Goal: Task Accomplishment & Management: Use online tool/utility

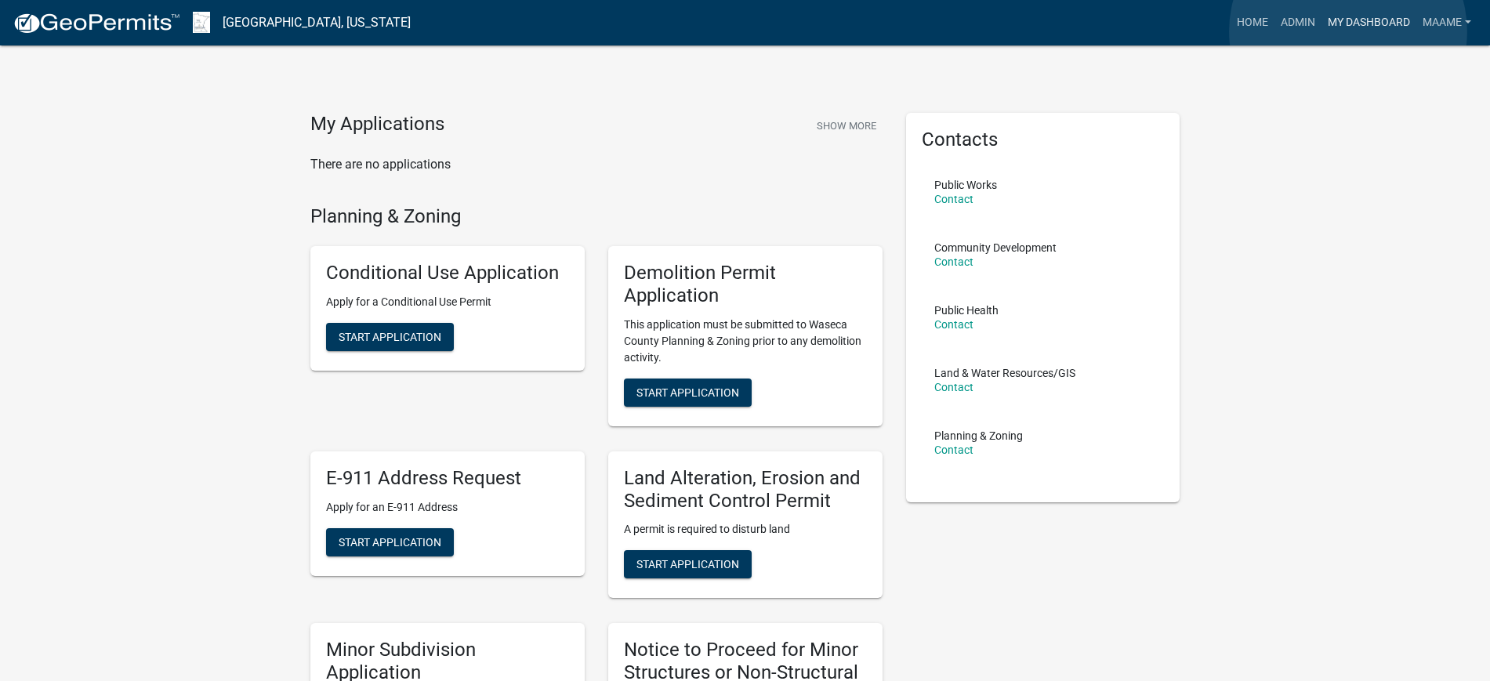
click at [1348, 31] on link "My Dashboard" at bounding box center [1368, 23] width 95 height 30
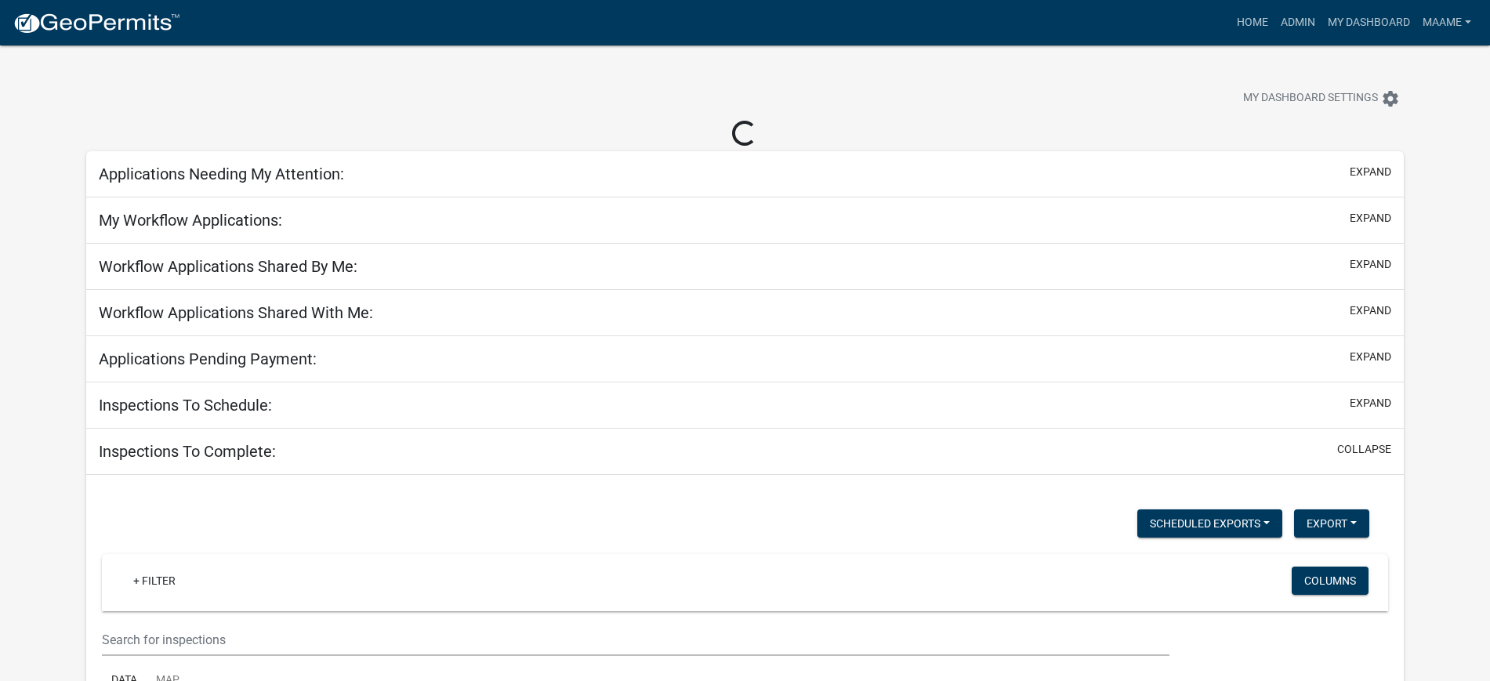
select select "3: 100"
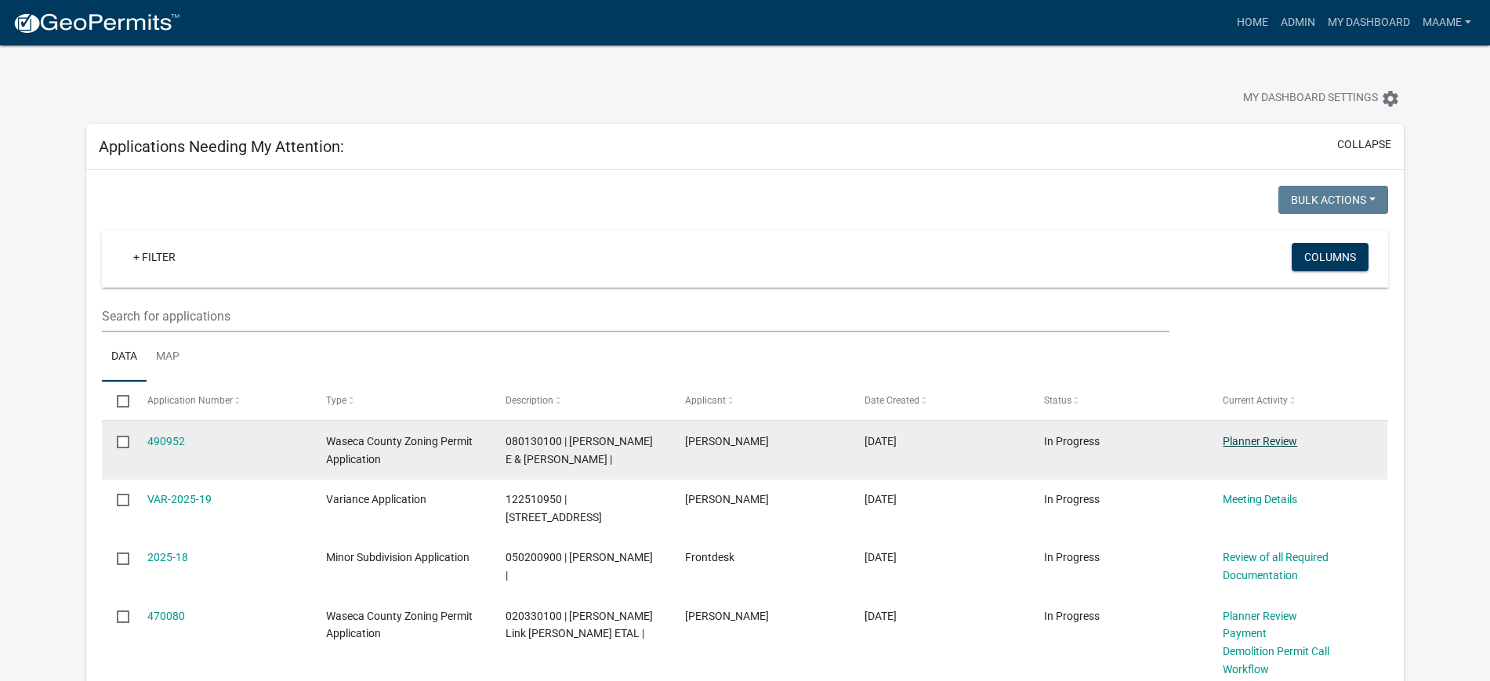
click at [1227, 435] on link "Planner Review" at bounding box center [1260, 441] width 74 height 13
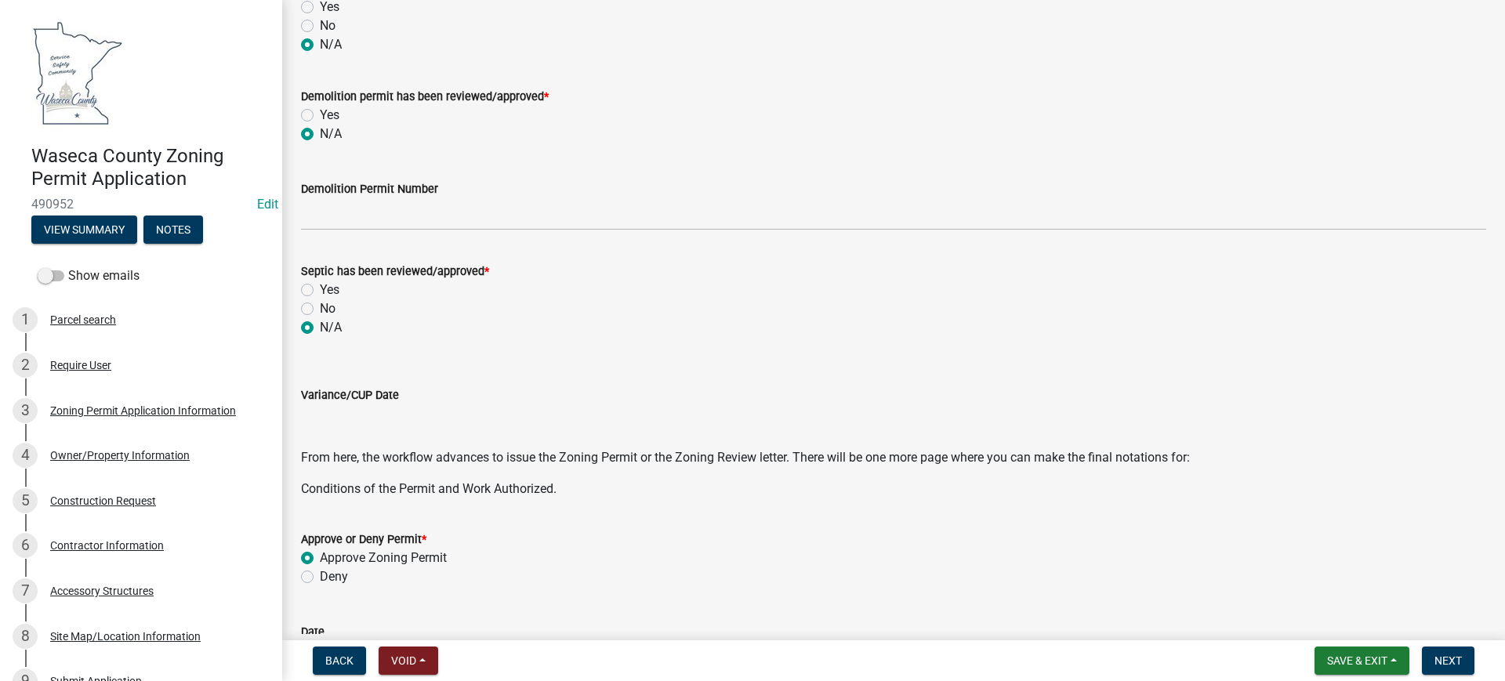
scroll to position [367, 0]
click at [1455, 661] on span "Next" at bounding box center [1447, 660] width 27 height 13
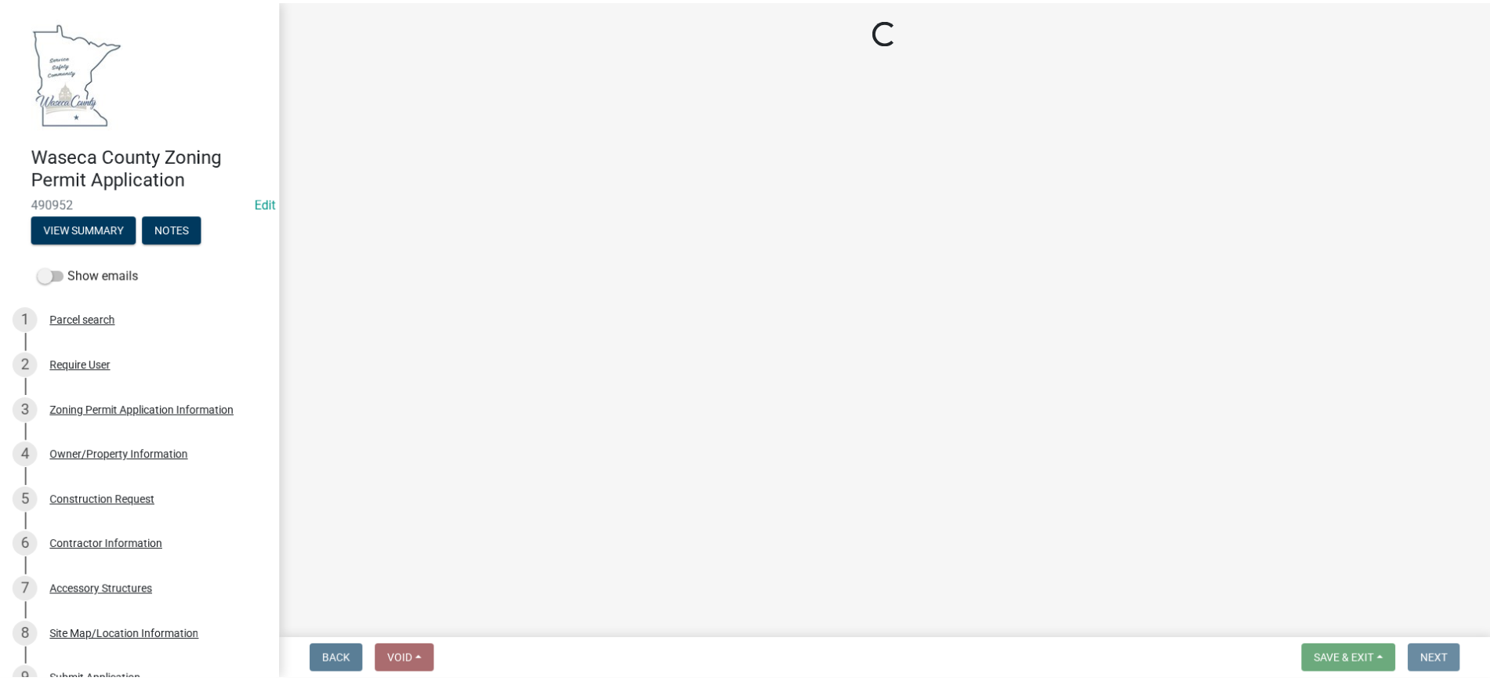
scroll to position [0, 0]
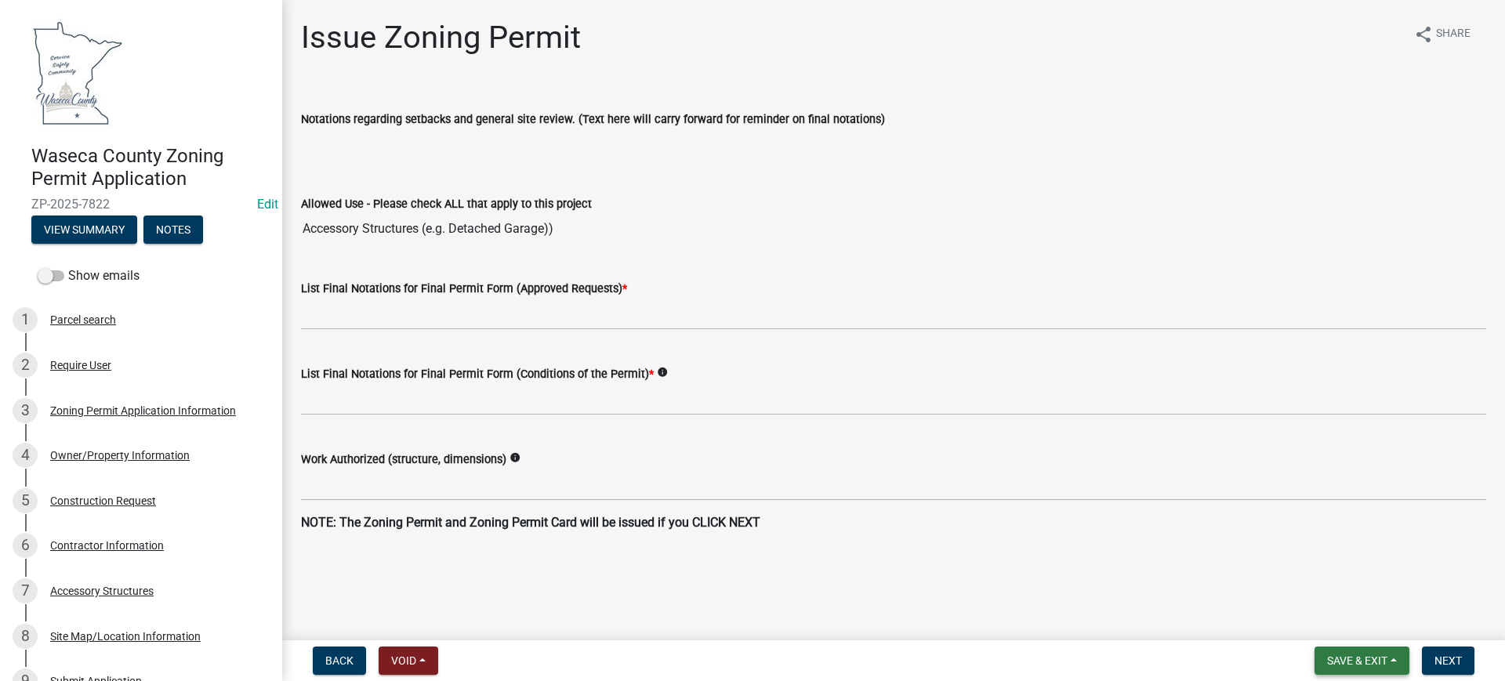
click at [1352, 654] on span "Save & Exit" at bounding box center [1357, 660] width 60 height 13
click at [1330, 617] on button "Save & Exit" at bounding box center [1346, 620] width 125 height 38
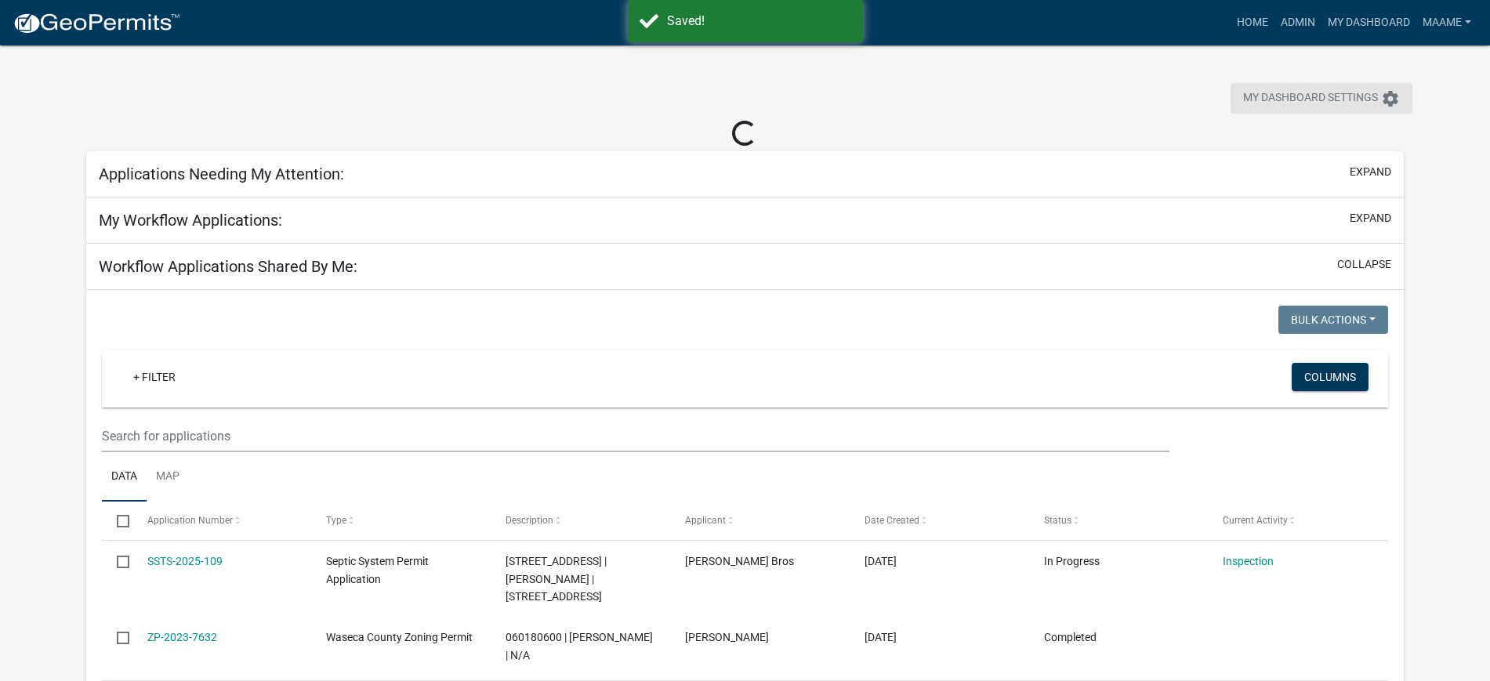
select select "3: 100"
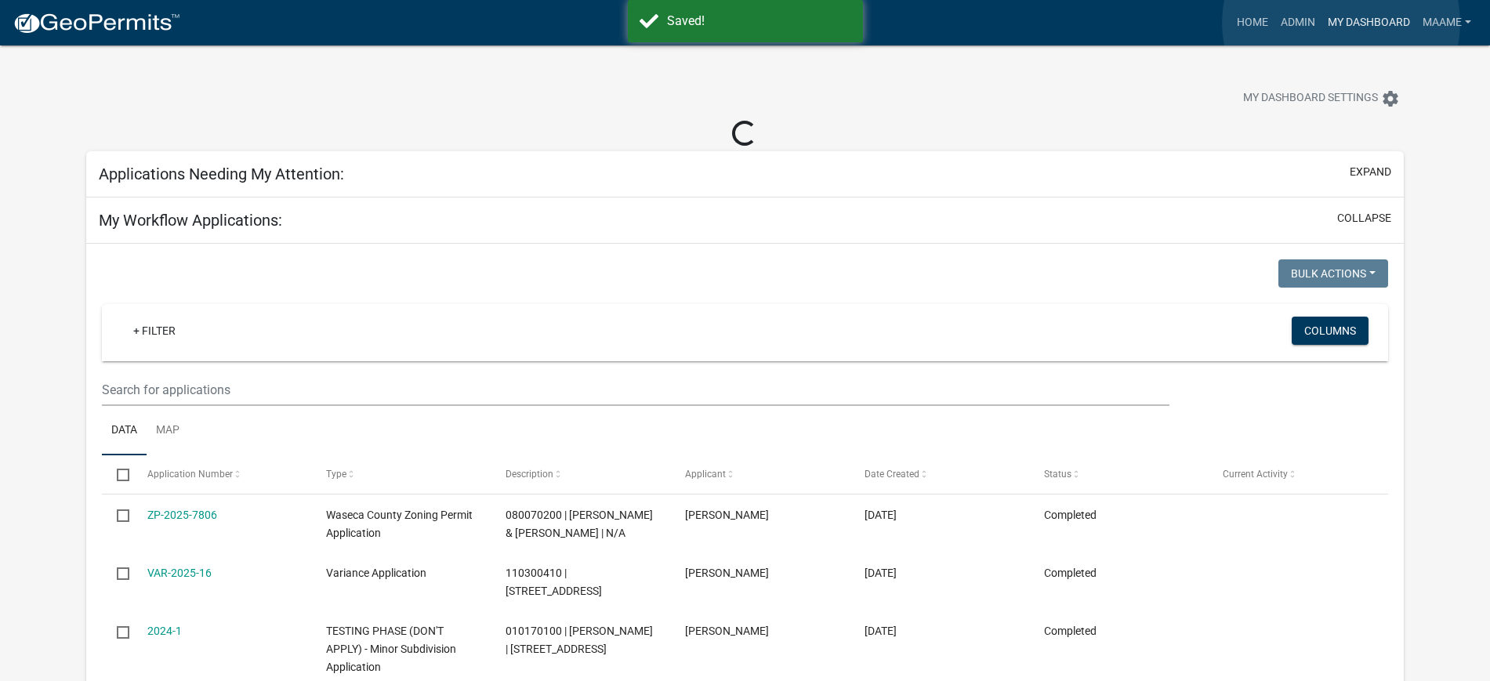
click at [1341, 23] on link "My Dashboard" at bounding box center [1368, 23] width 95 height 30
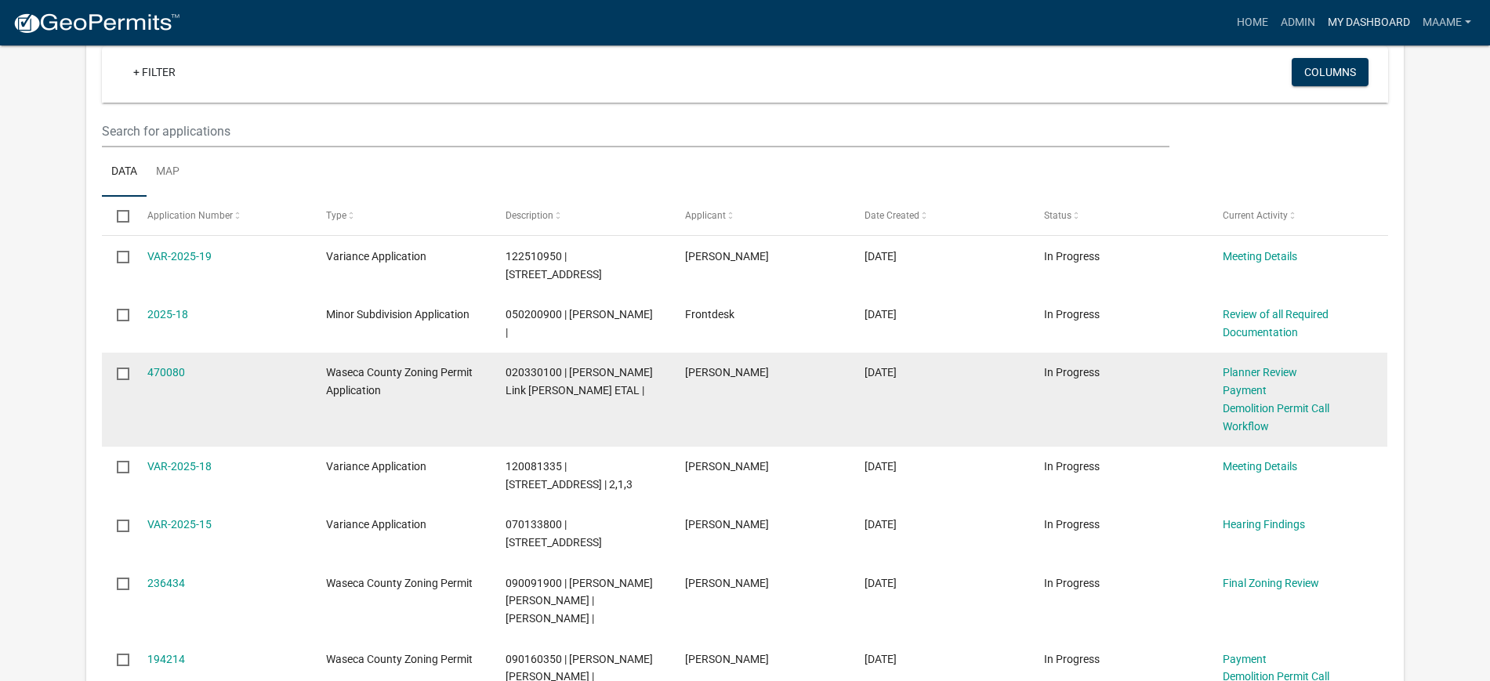
scroll to position [173, 0]
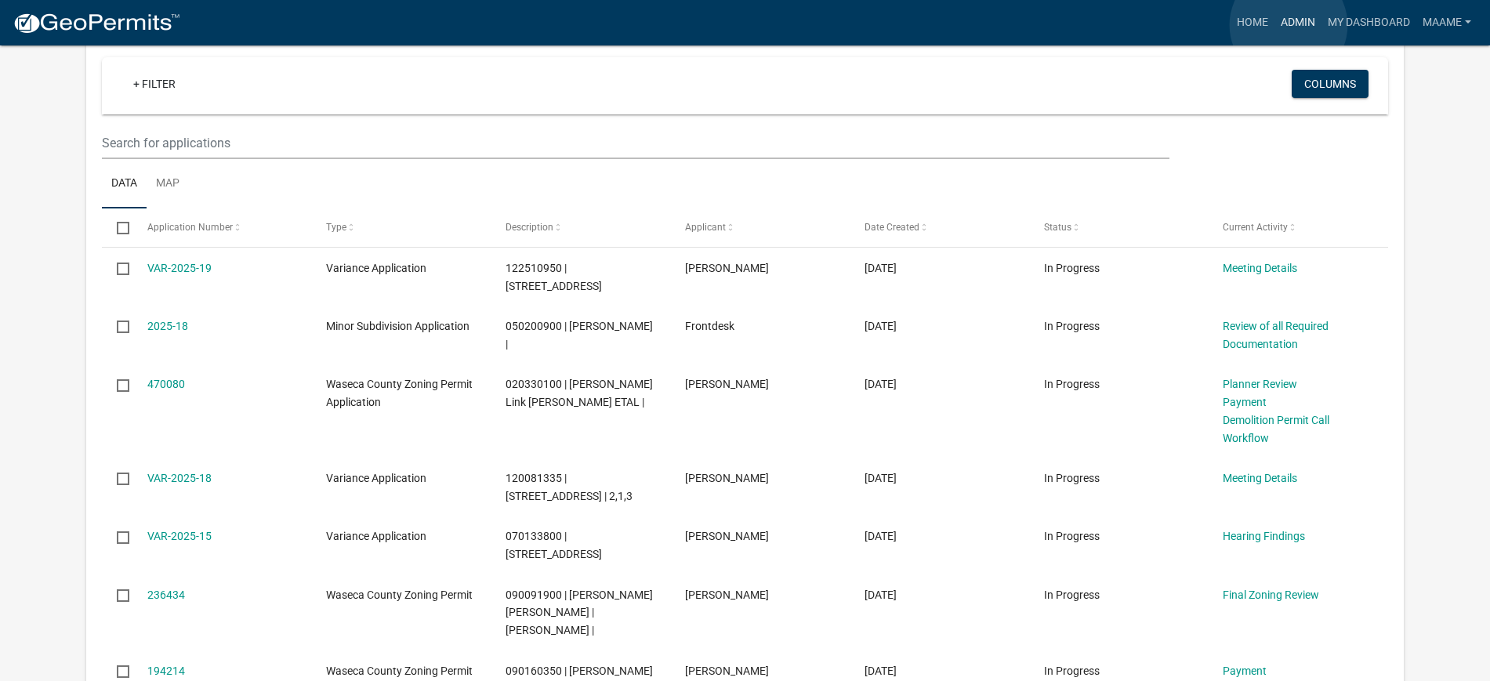
click at [1288, 25] on link "Admin" at bounding box center [1297, 23] width 47 height 30
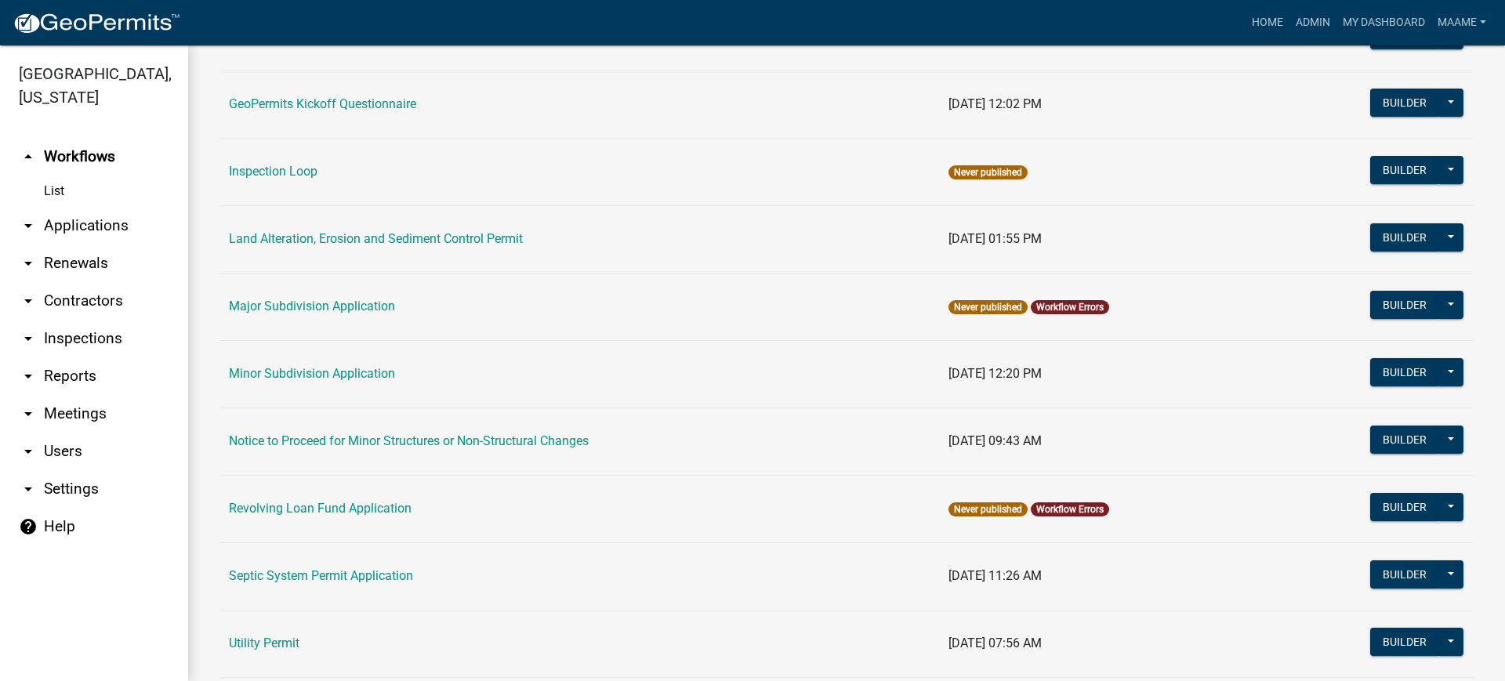
scroll to position [737, 0]
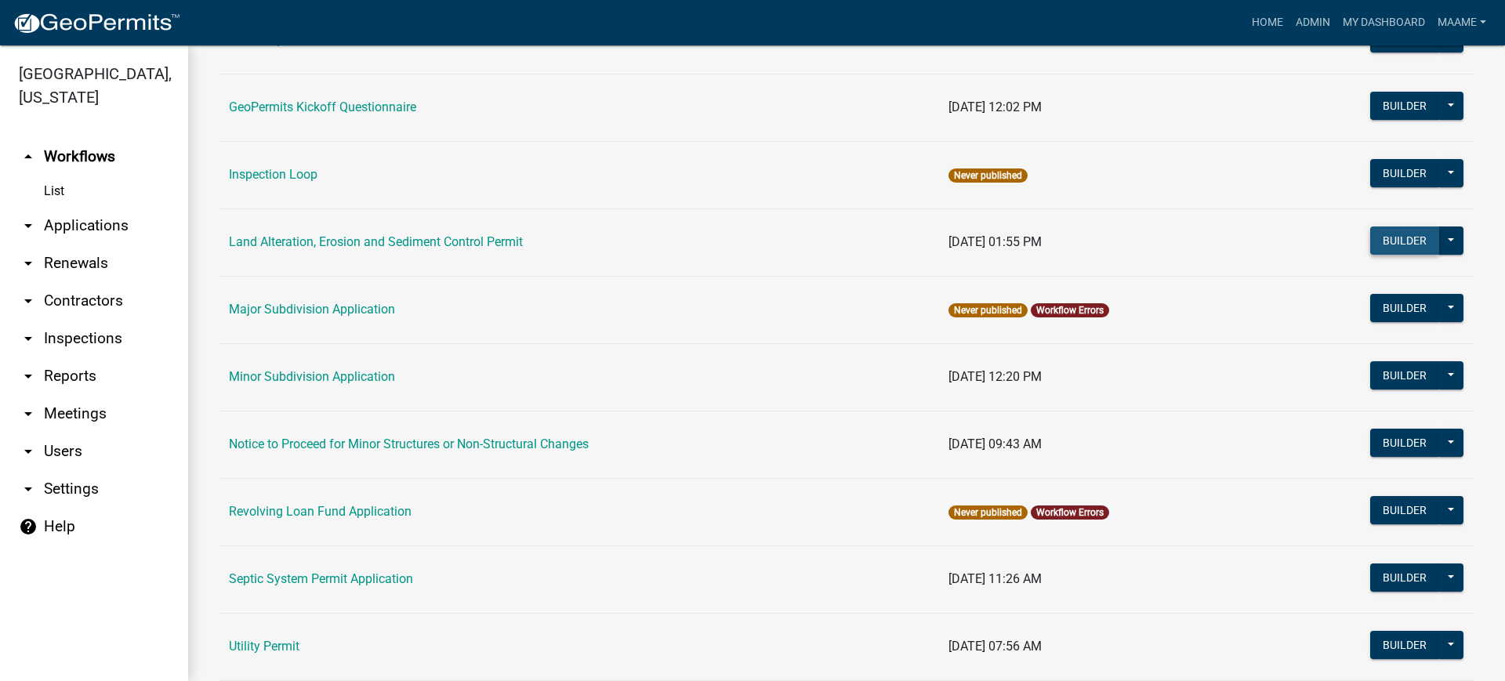
click at [1386, 236] on button "Builder" at bounding box center [1404, 240] width 69 height 28
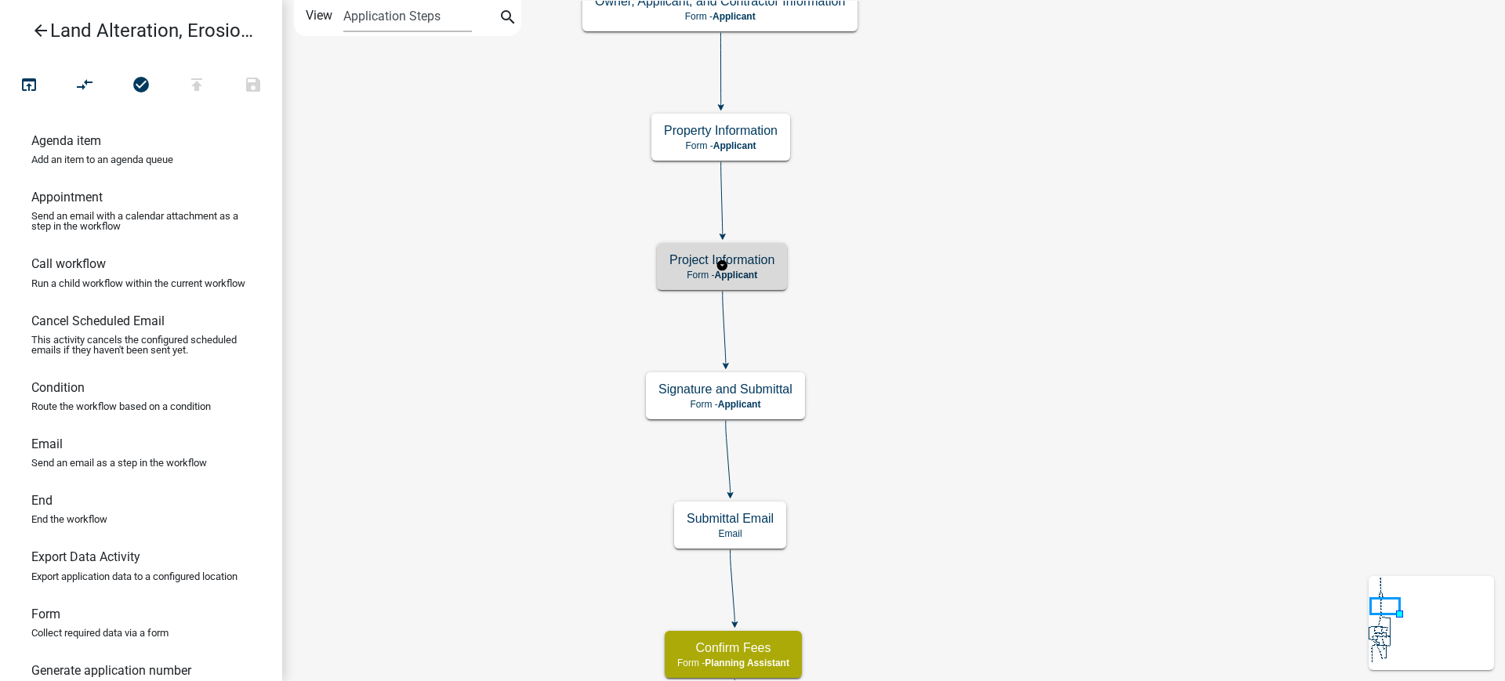
click at [752, 255] on h5 "Project Information" at bounding box center [721, 259] width 105 height 15
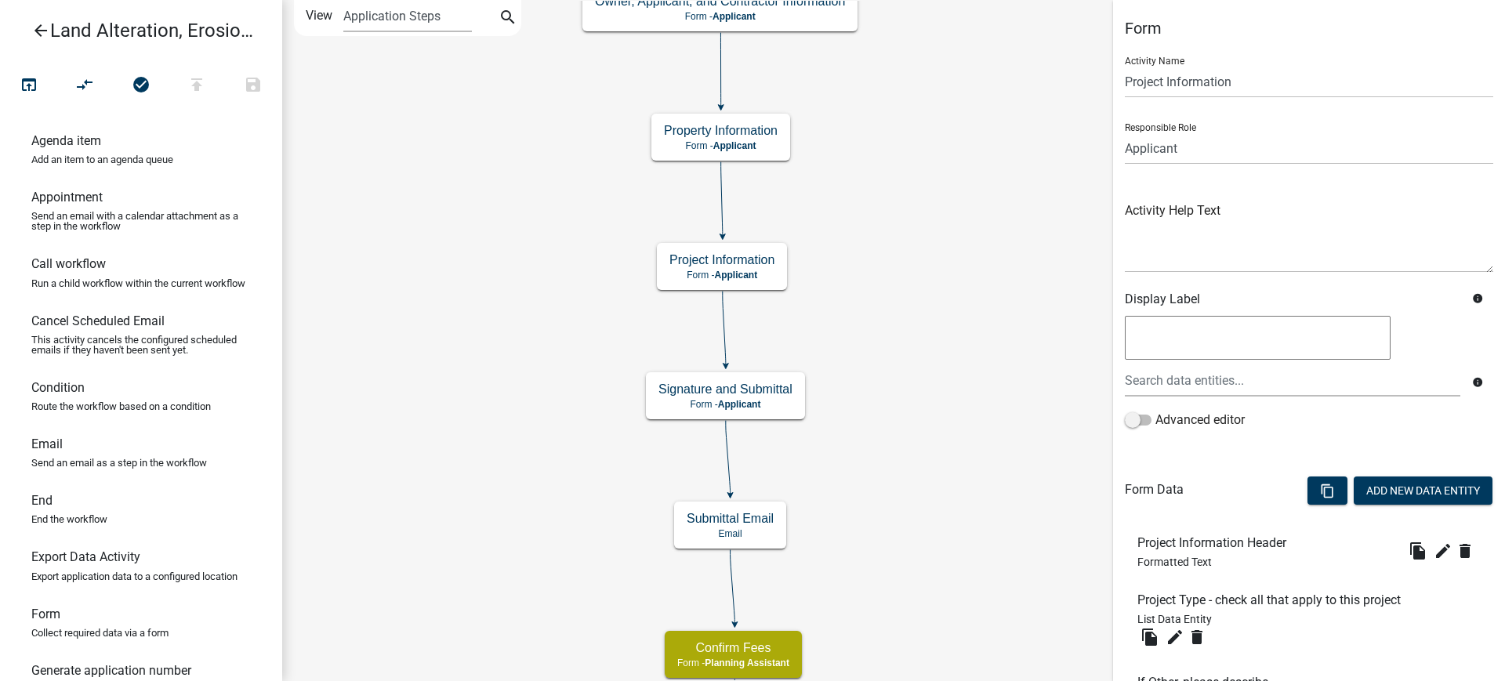
click at [1220, 638] on li "Project Type - check all that apply to this project List Data Entity file_copy …" at bounding box center [1309, 621] width 368 height 82
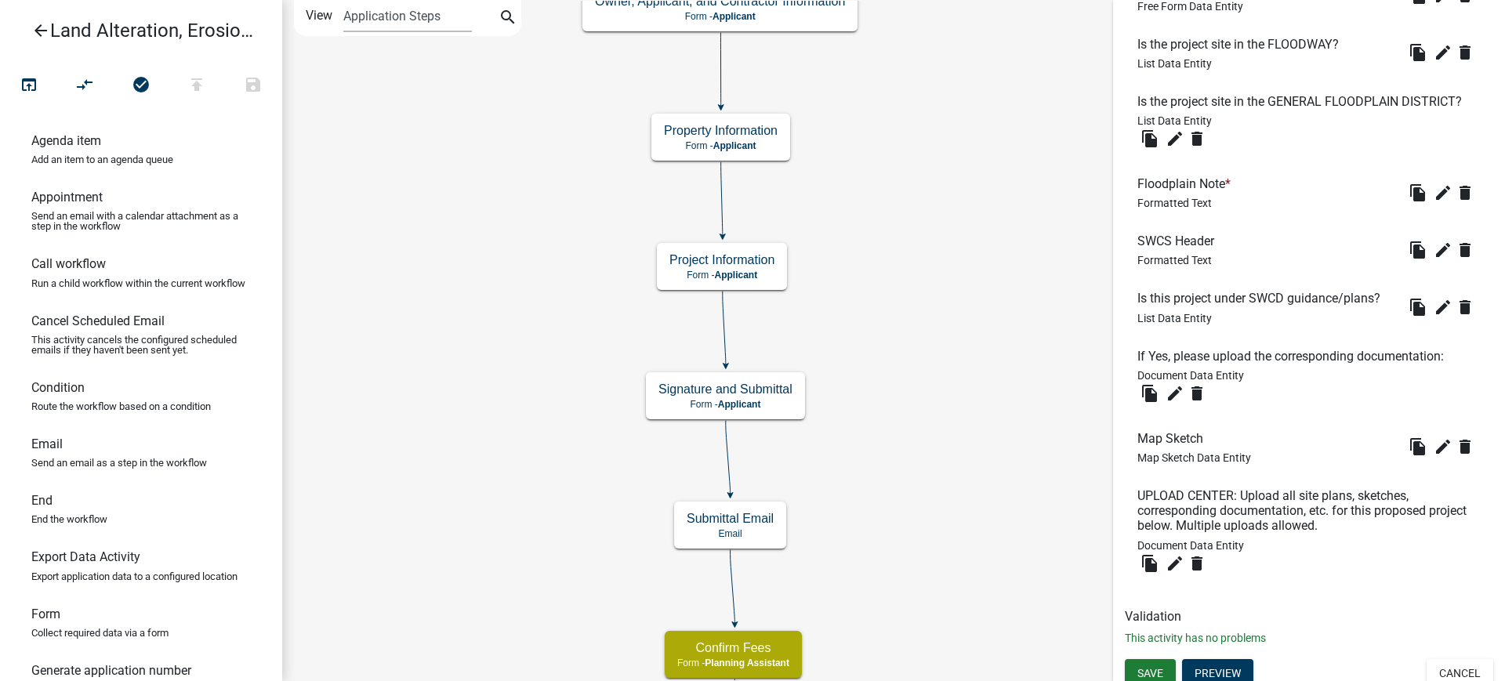
scroll to position [2686, 0]
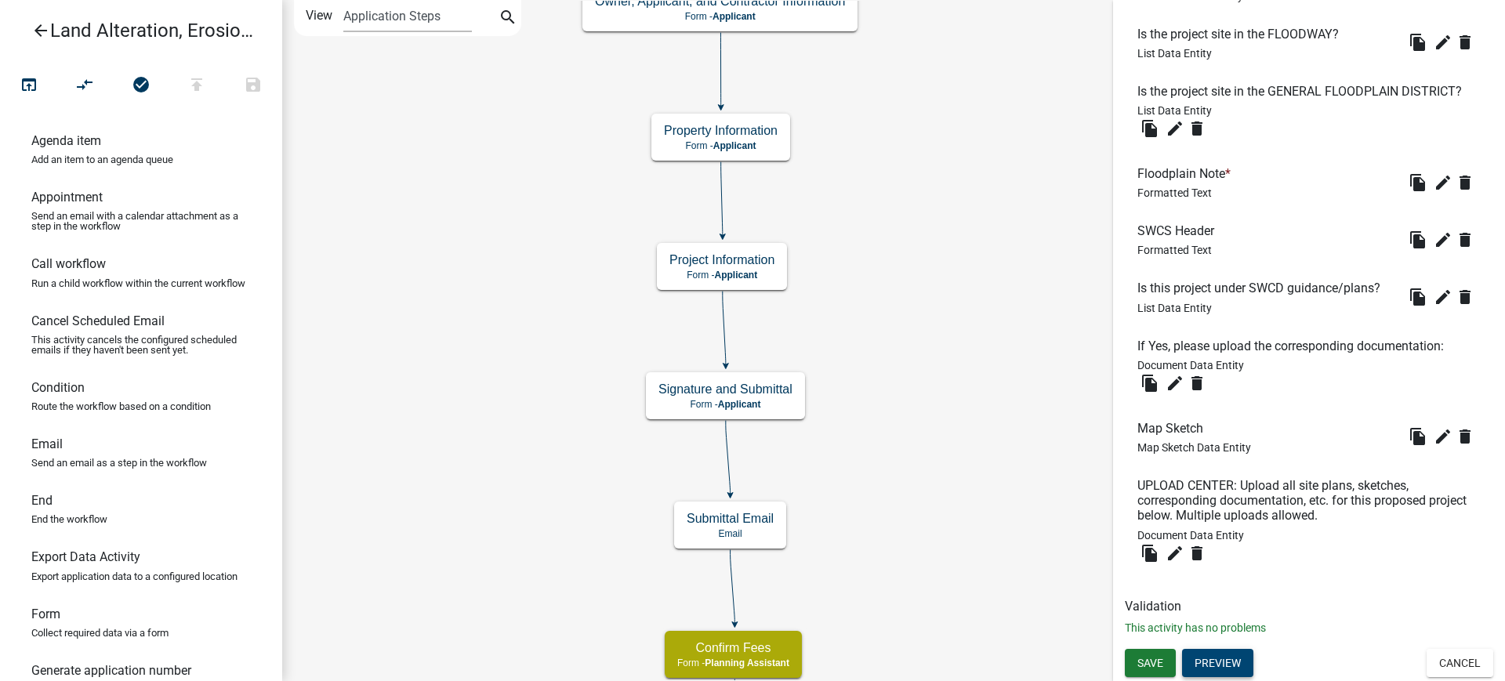
click at [1224, 659] on button "Preview" at bounding box center [1217, 663] width 71 height 28
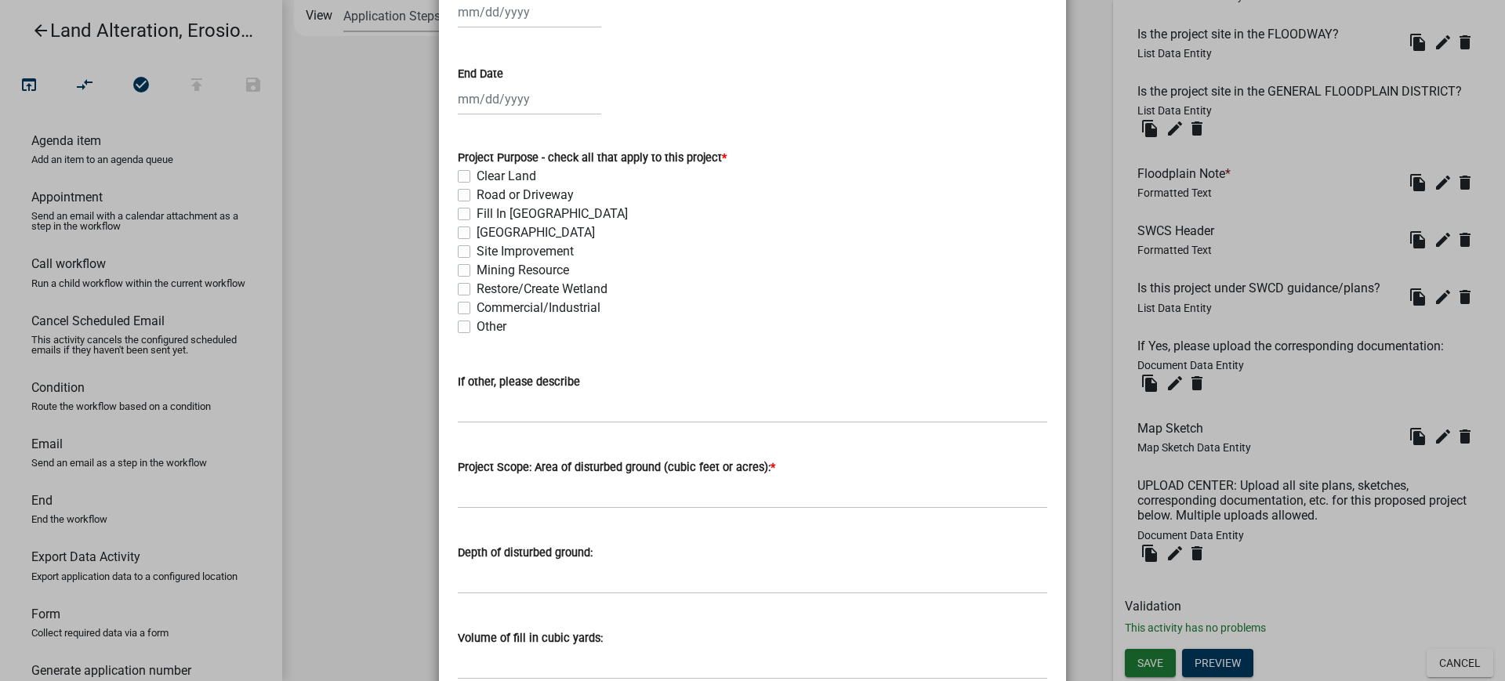
scroll to position [784, 0]
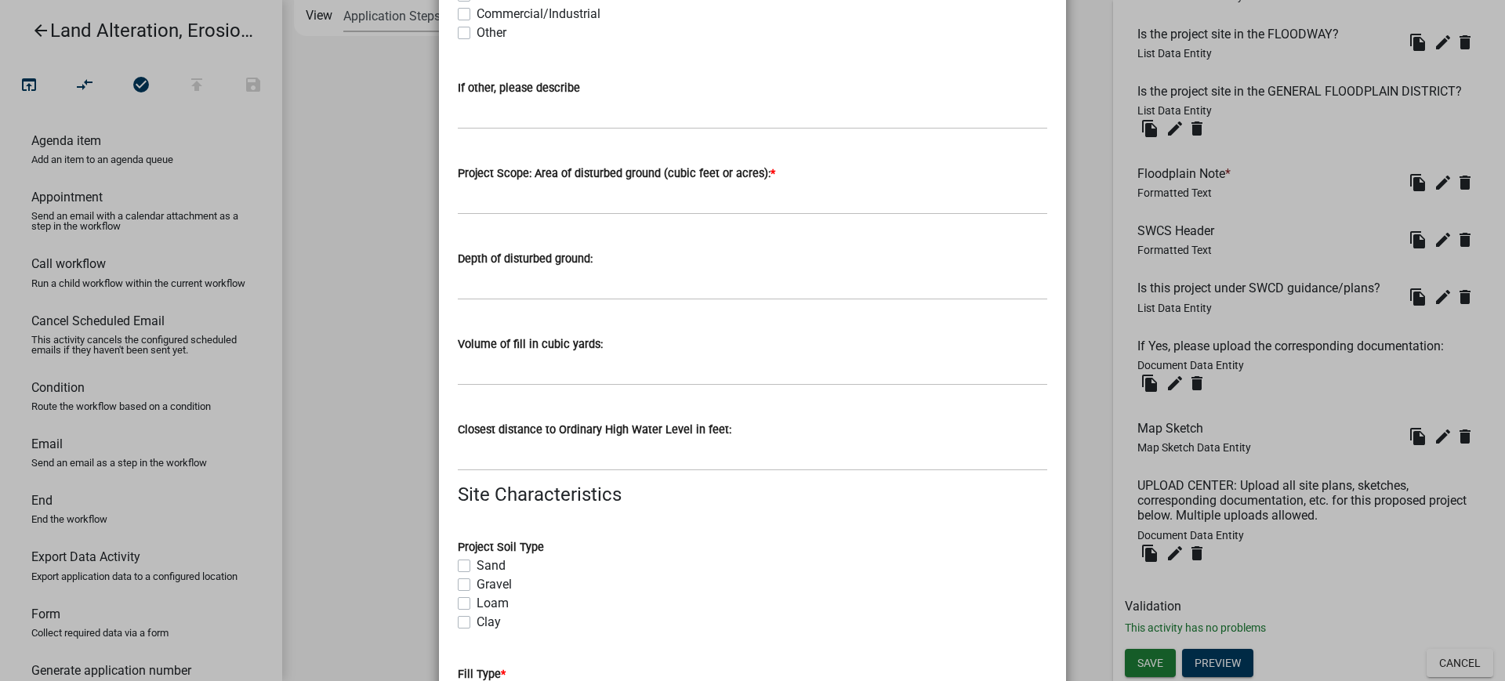
click at [710, 400] on div "Closest distance to Ordinary High Water Level in feet:" at bounding box center [752, 434] width 589 height 73
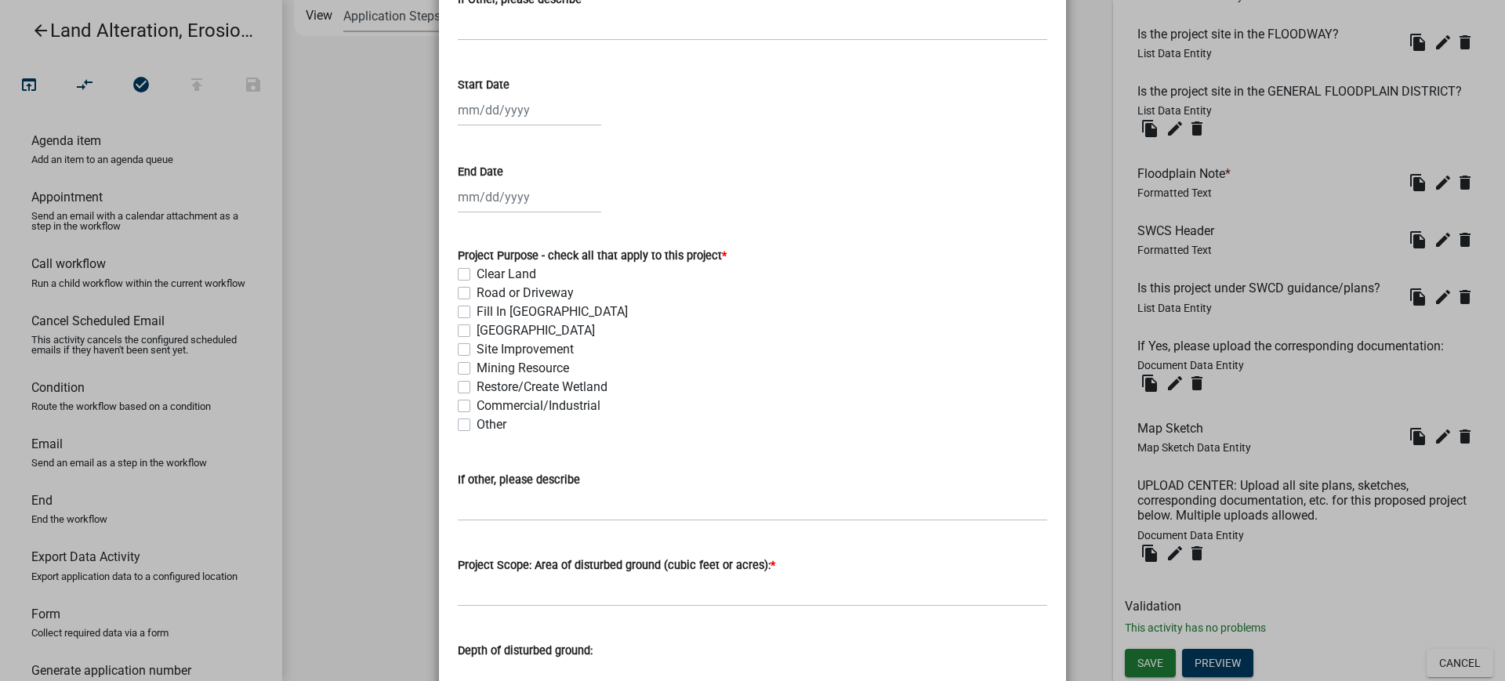
scroll to position [0, 0]
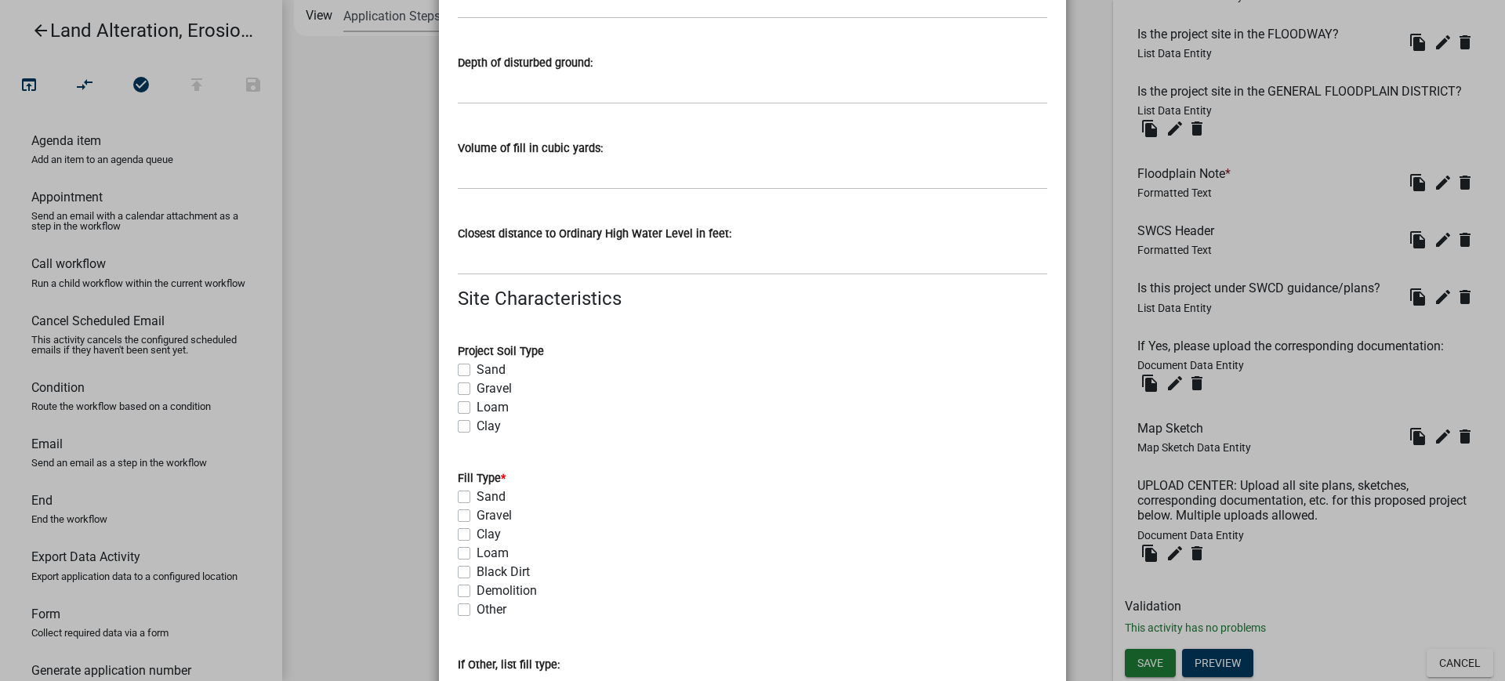
click at [773, 339] on form "Project Soil Type Sand Gravel Loam Clay" at bounding box center [752, 379] width 589 height 113
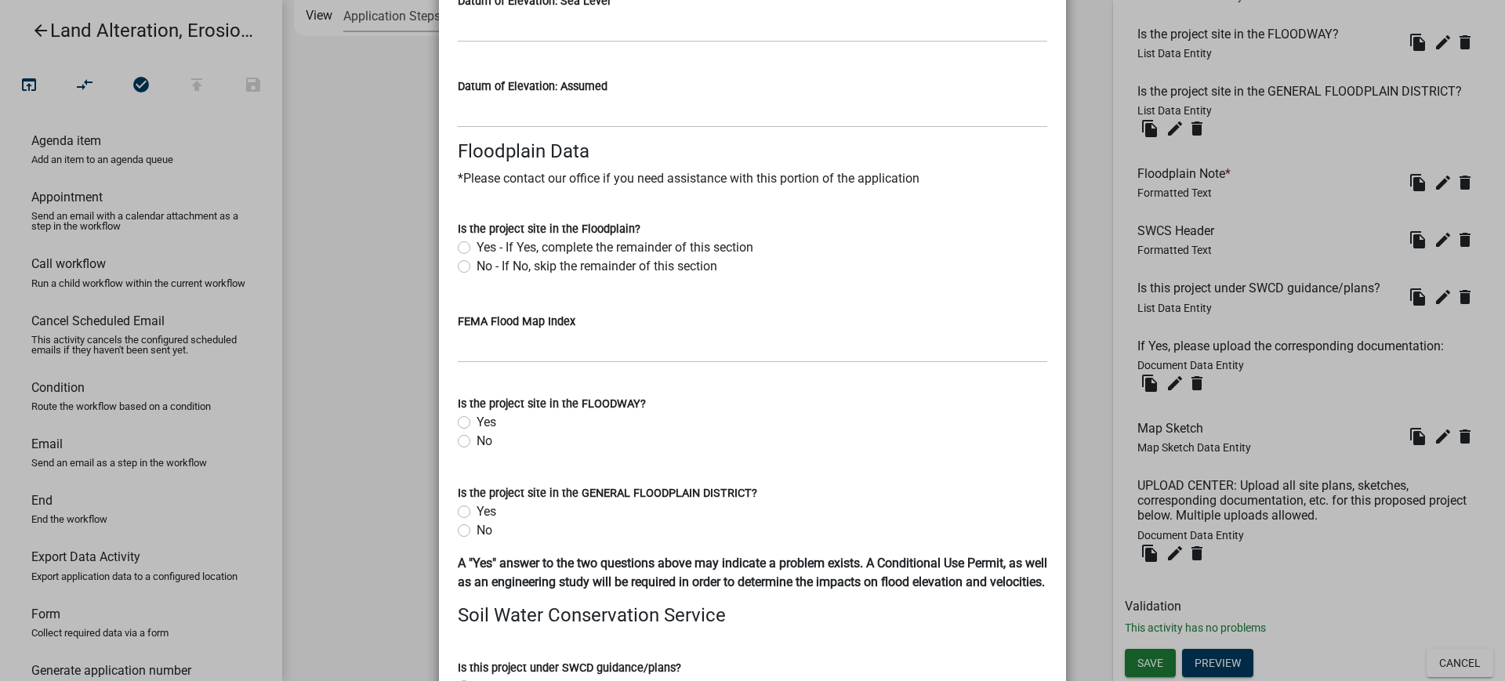
scroll to position [3274, 0]
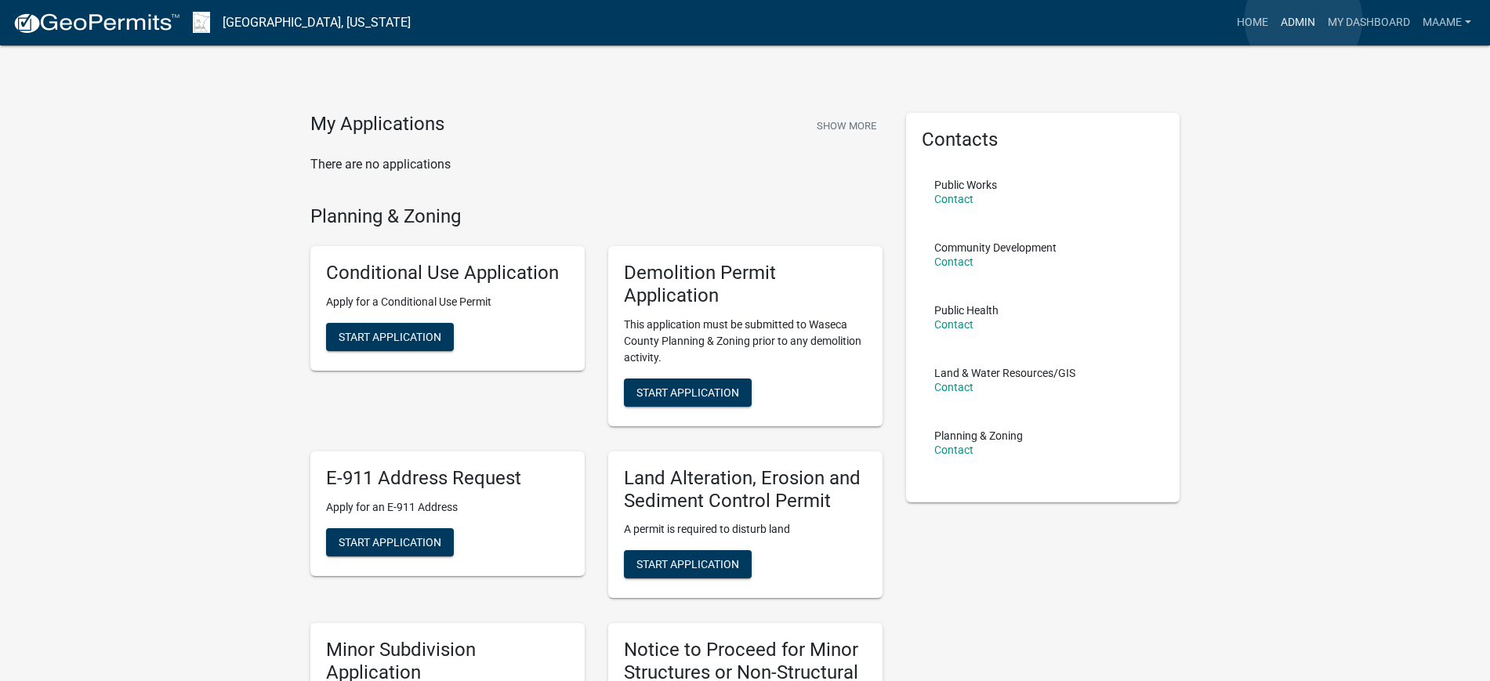
click at [1303, 20] on link "Admin" at bounding box center [1297, 23] width 47 height 30
